Goal: Task Accomplishment & Management: Use online tool/utility

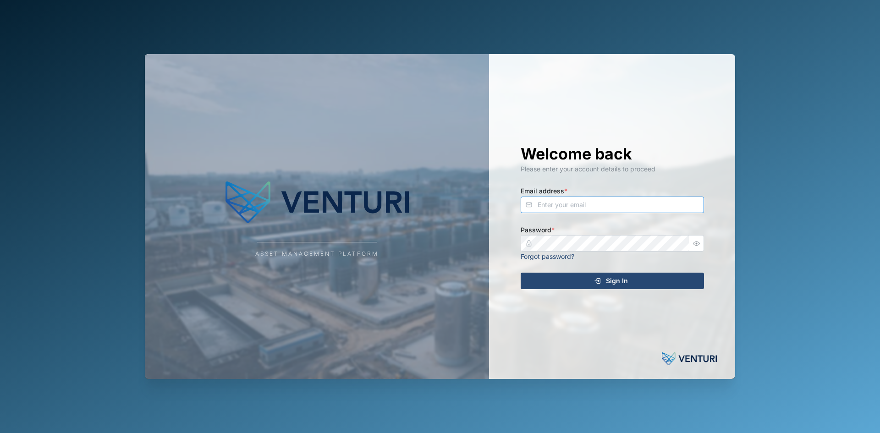
click at [561, 205] on input "Email address *" at bounding box center [612, 205] width 183 height 16
type input "[PERSON_NAME][EMAIL_ADDRESS][PERSON_NAME][DOMAIN_NAME]"
click at [521, 273] on button "Sign In" at bounding box center [612, 281] width 183 height 16
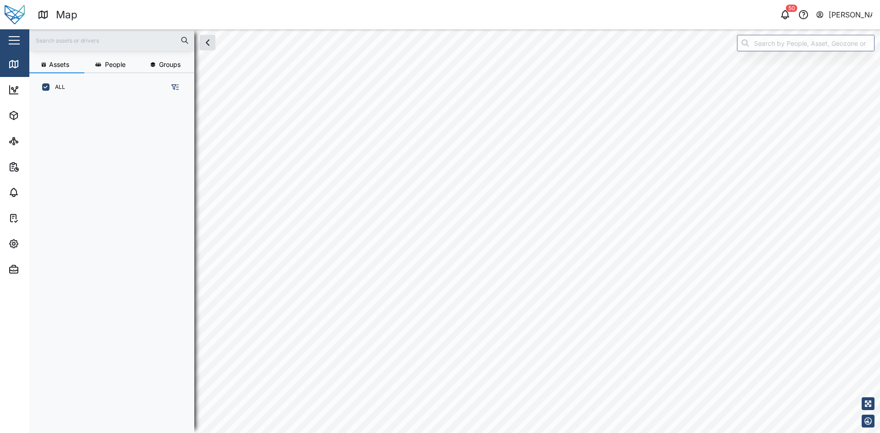
scroll to position [321, 143]
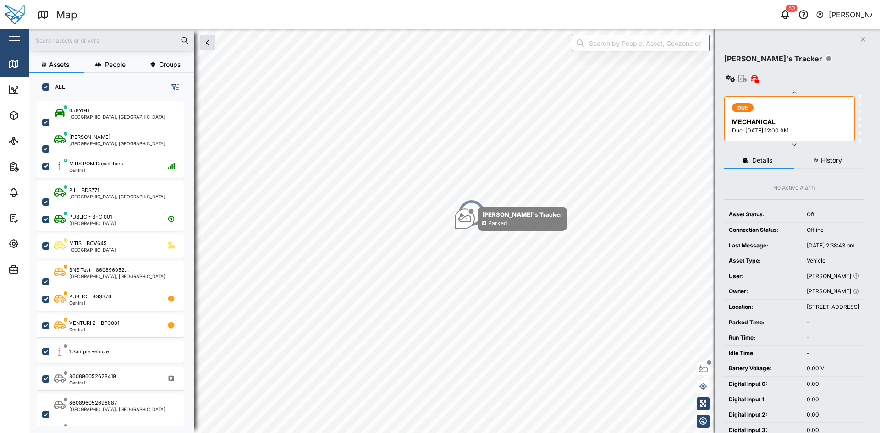
click at [585, 11] on div "50 [PERSON_NAME]" at bounding box center [670, 14] width 417 height 13
click at [796, 141] on icon "button" at bounding box center [794, 144] width 7 height 7
click at [791, 141] on icon "button" at bounding box center [794, 144] width 7 height 7
click at [736, 13] on div "50 [PERSON_NAME]" at bounding box center [670, 14] width 417 height 13
